Goal: Transaction & Acquisition: Book appointment/travel/reservation

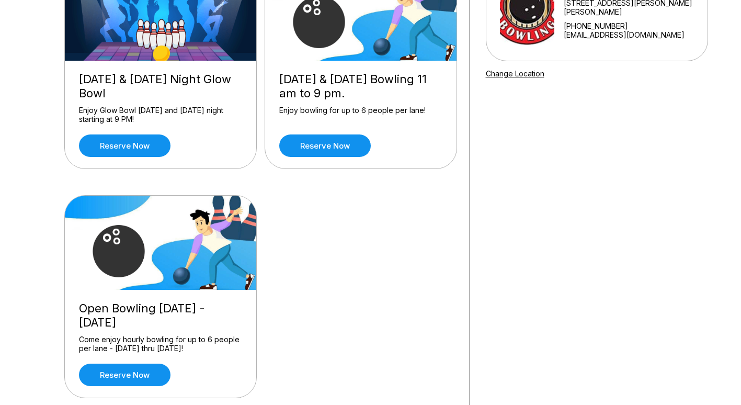
scroll to position [148, 0]
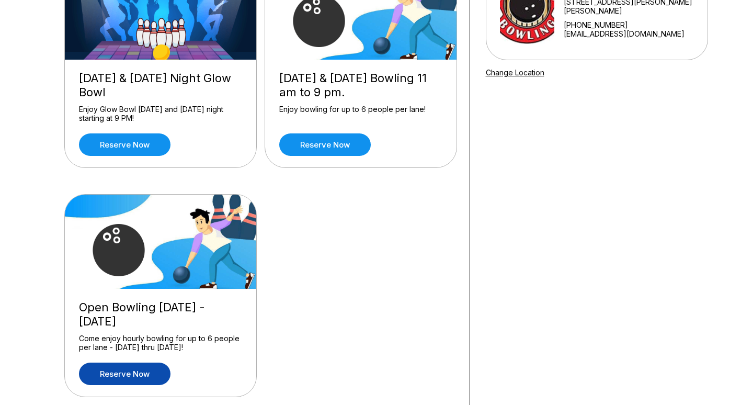
click at [145, 375] on link "Reserve now" at bounding box center [125, 374] width 92 height 22
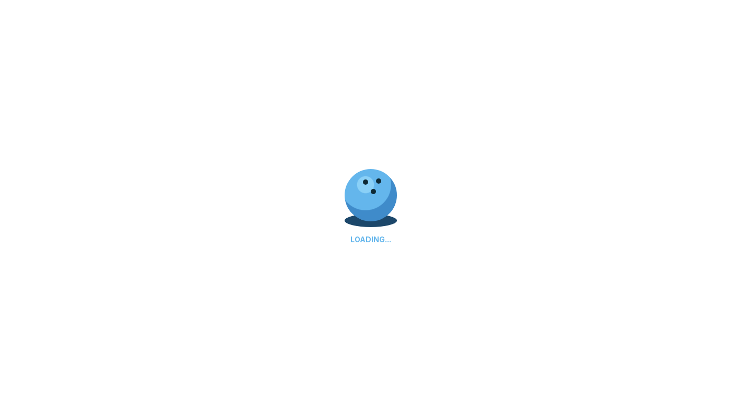
scroll to position [0, 0]
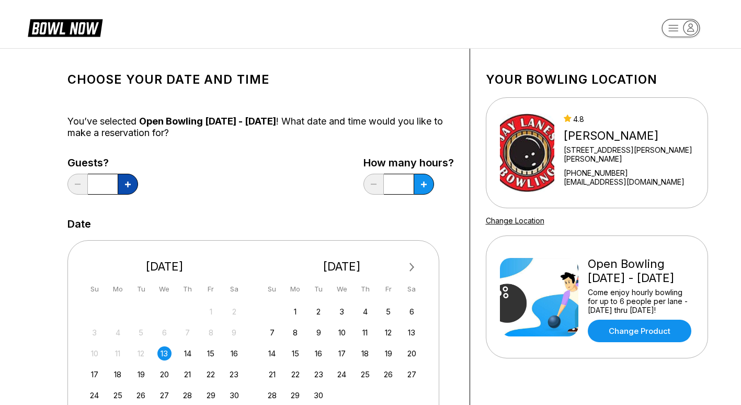
click at [122, 184] on button at bounding box center [128, 184] width 20 height 21
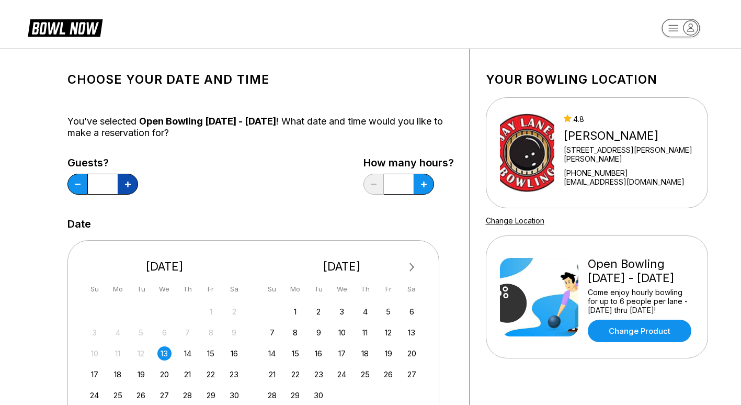
type input "*"
click at [131, 184] on icon at bounding box center [128, 185] width 6 height 6
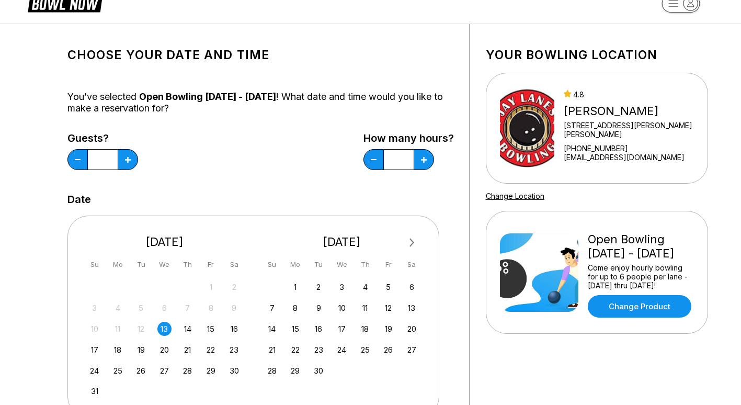
scroll to position [21, 0]
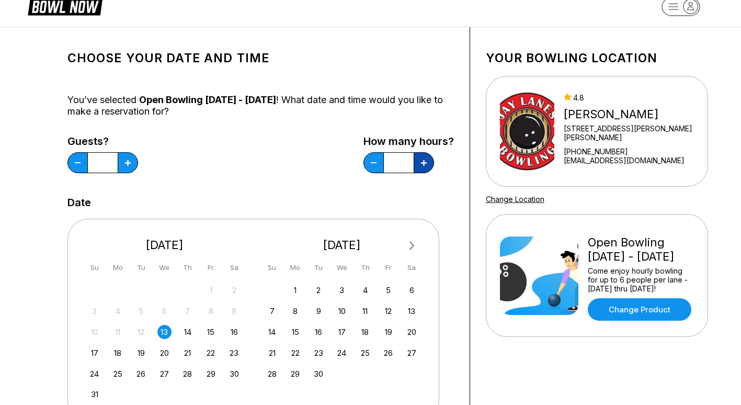
click at [138, 162] on button at bounding box center [128, 162] width 20 height 21
type input "*"
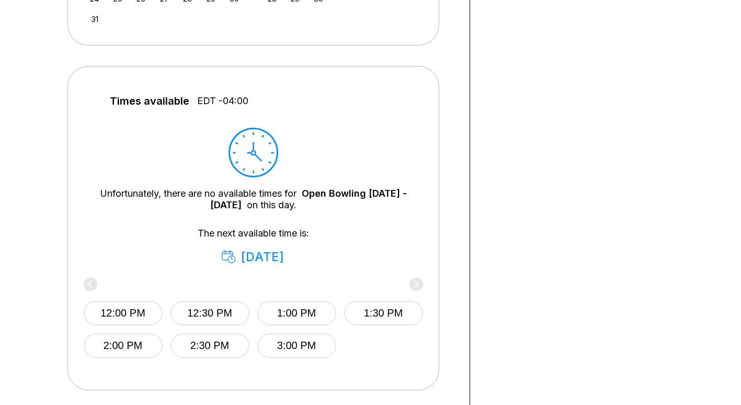
scroll to position [397, 0]
click at [558, 297] on div "Your bowling location [STREET_ADDRESS][PERSON_NAME] [STREET_ADDRESS][PERSON_NAM…" at bounding box center [597, 51] width 254 height 798
click at [413, 282] on div "12:00 PM 12:30 PM 1:00 PM 1:30 PM 2:00 PM 2:30 PM 3:00 PM" at bounding box center [253, 318] width 339 height 78
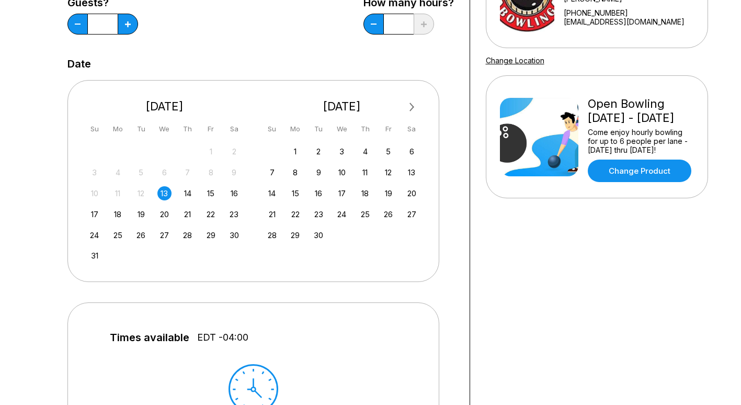
scroll to position [160, 0]
click at [184, 196] on div "14" at bounding box center [187, 194] width 14 height 14
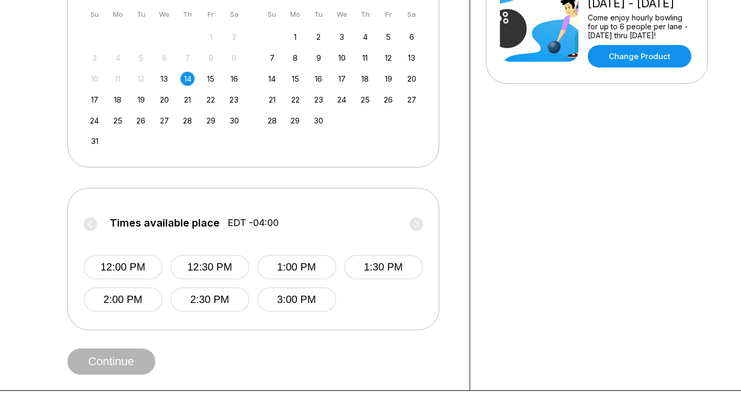
scroll to position [274, 0]
click at [304, 299] on button "3:00 PM" at bounding box center [296, 300] width 79 height 25
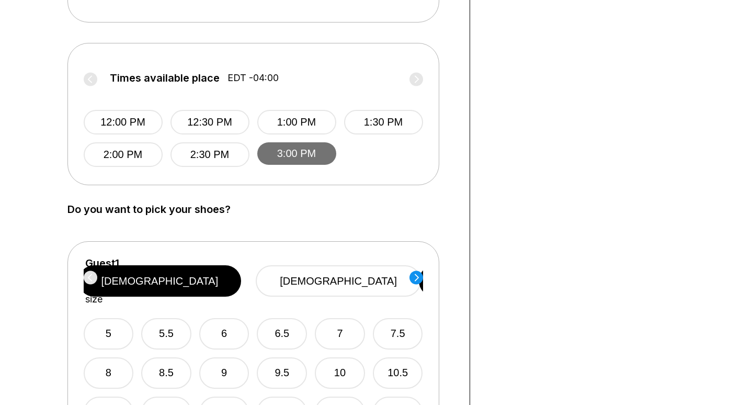
scroll to position [425, 0]
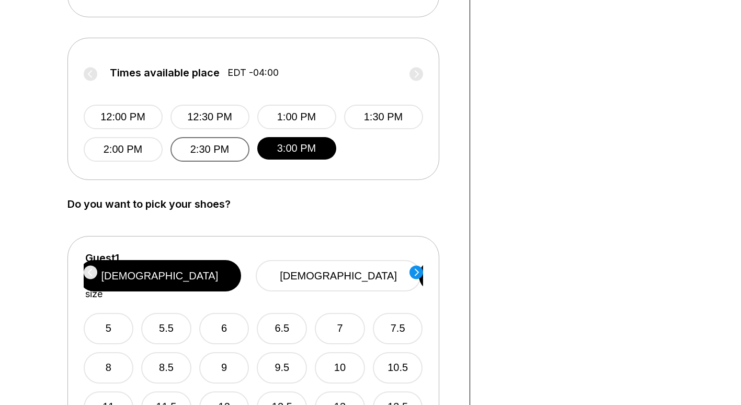
click at [243, 146] on button "2:30 PM" at bounding box center [210, 149] width 79 height 25
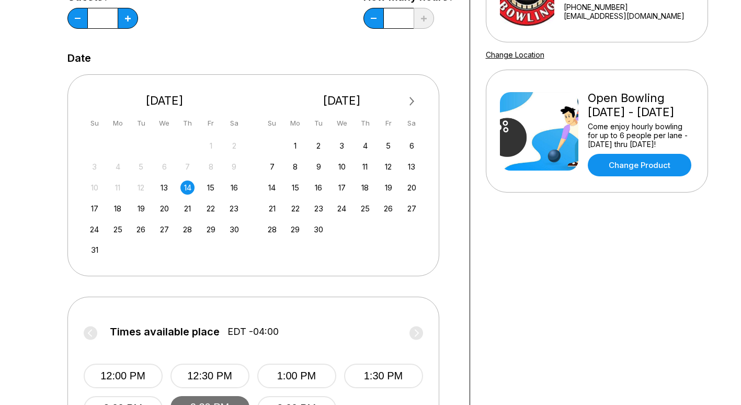
scroll to position [0, 0]
